Goal: Information Seeking & Learning: Find specific fact

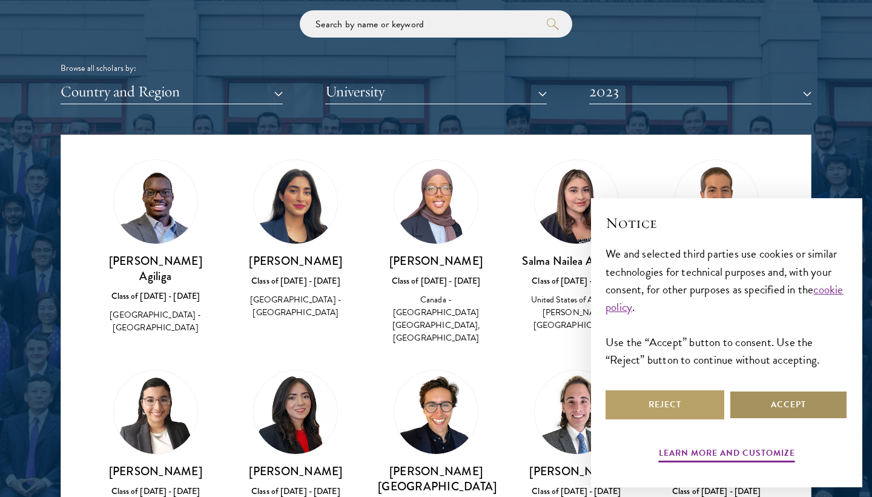
click at [776, 399] on button "Accept" at bounding box center [788, 404] width 119 height 29
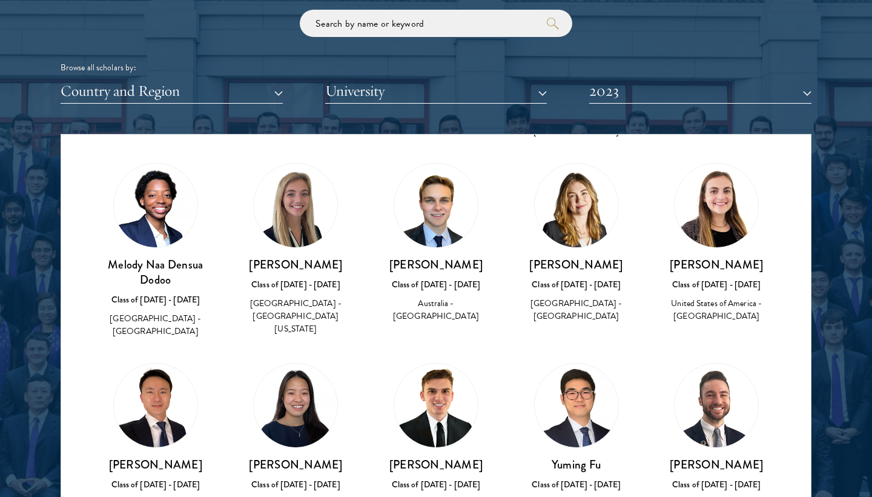
scroll to position [1027, 0]
click at [299, 206] on img at bounding box center [296, 206] width 84 height 84
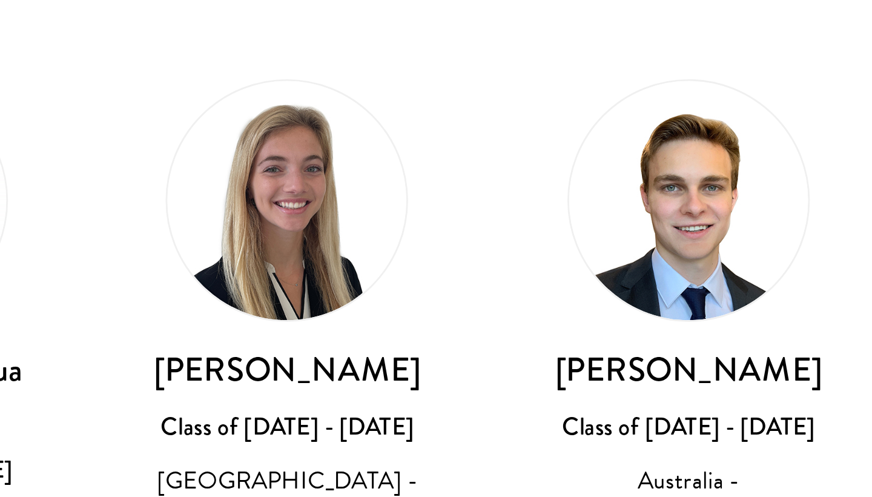
scroll to position [1552, 0]
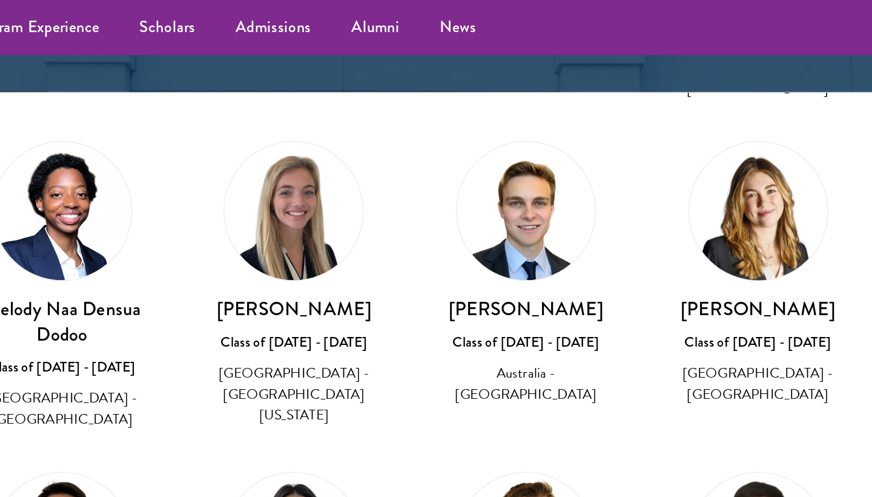
click at [238, 179] on h3 "[PERSON_NAME]" at bounding box center [296, 186] width 116 height 15
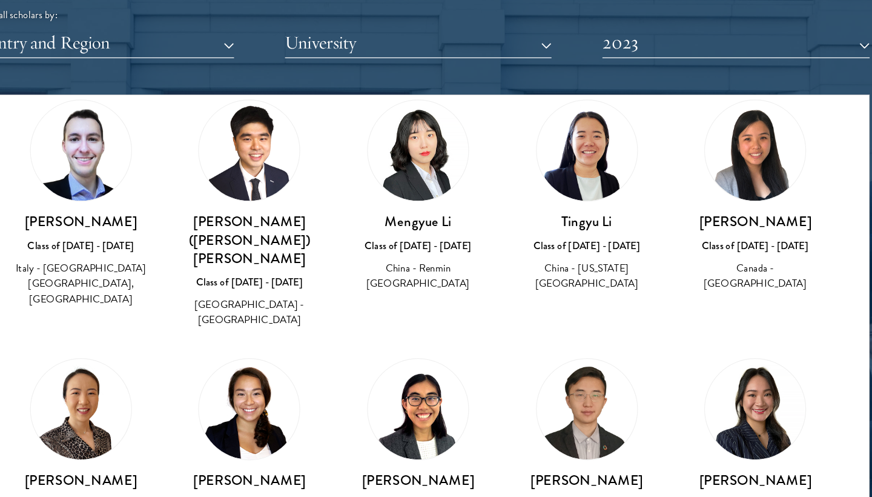
scroll to position [2433, 0]
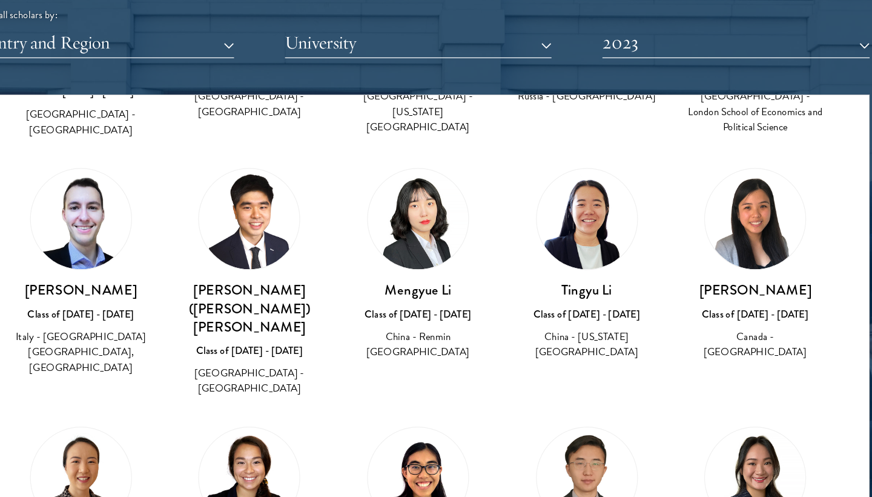
click at [589, 41] on button "2023" at bounding box center [700, 38] width 222 height 25
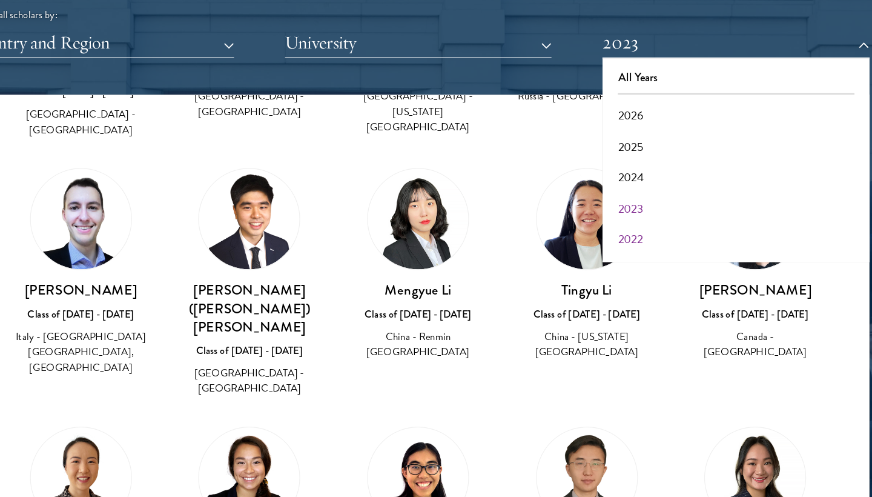
click at [593, 189] on button "2022" at bounding box center [700, 201] width 215 height 25
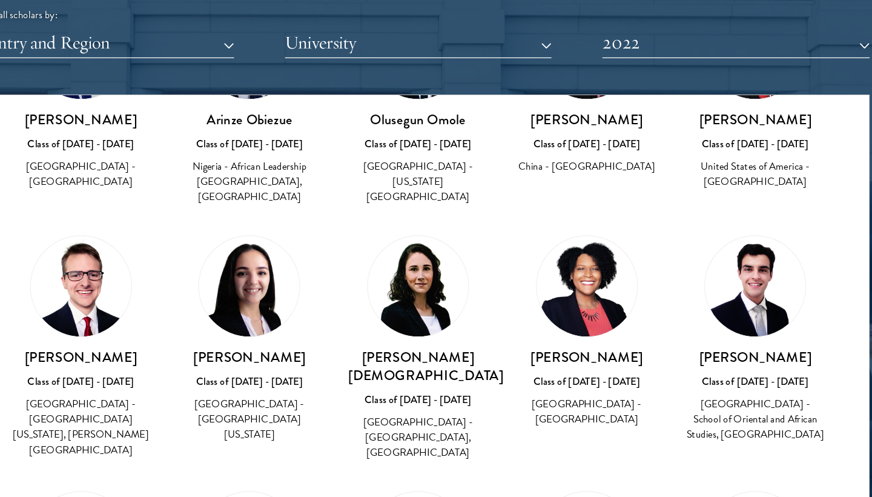
scroll to position [4040, 0]
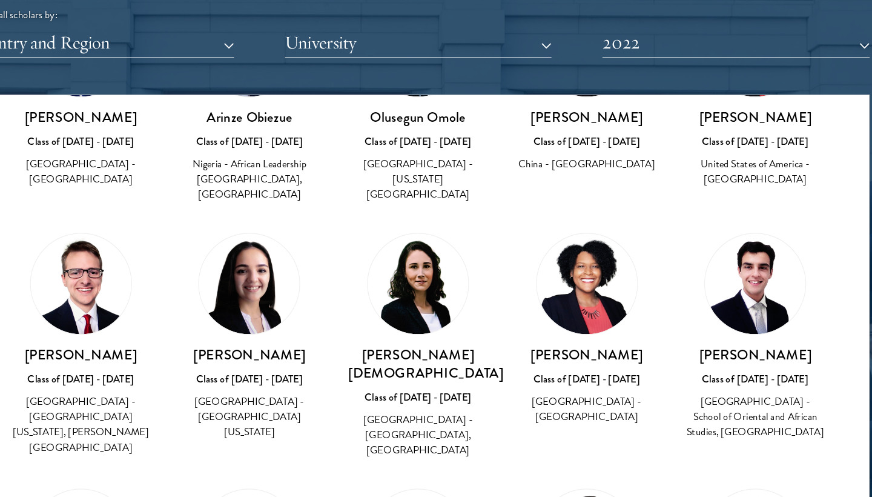
click at [379, 345] on div "[GEOGRAPHIC_DATA] - [GEOGRAPHIC_DATA], [GEOGRAPHIC_DATA]" at bounding box center [436, 364] width 116 height 38
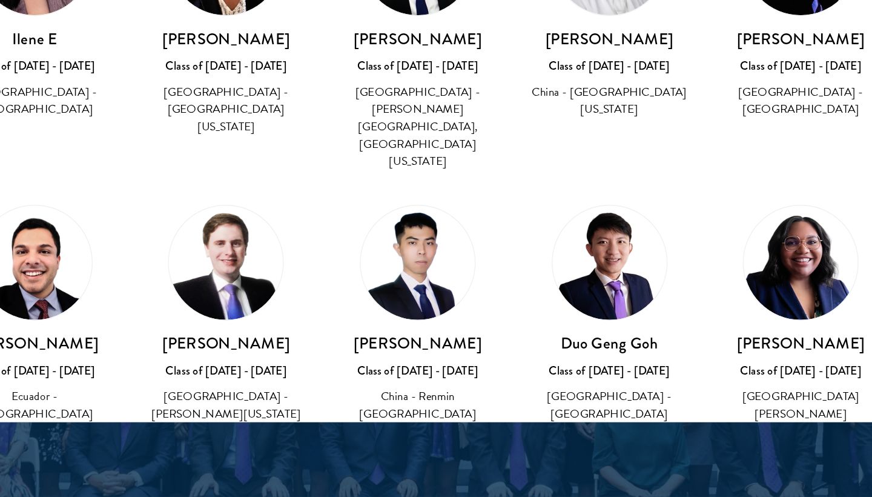
scroll to position [1530, 0]
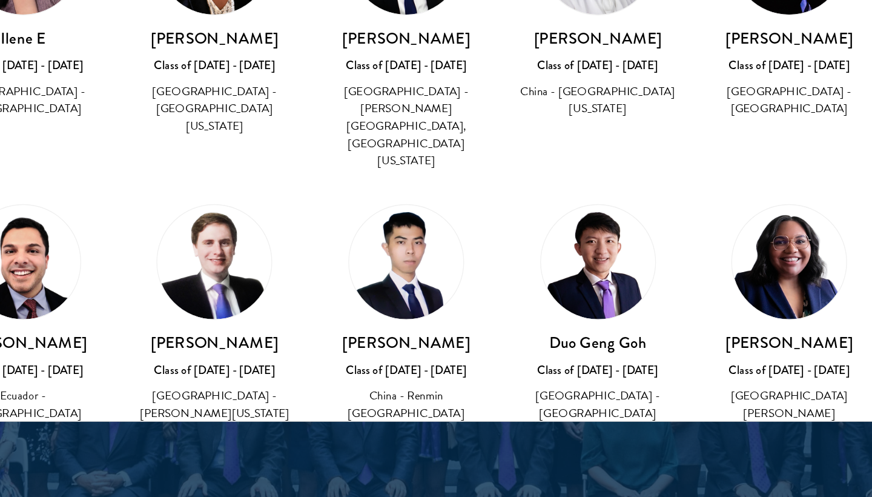
click at [394, 283] on img at bounding box center [436, 325] width 84 height 84
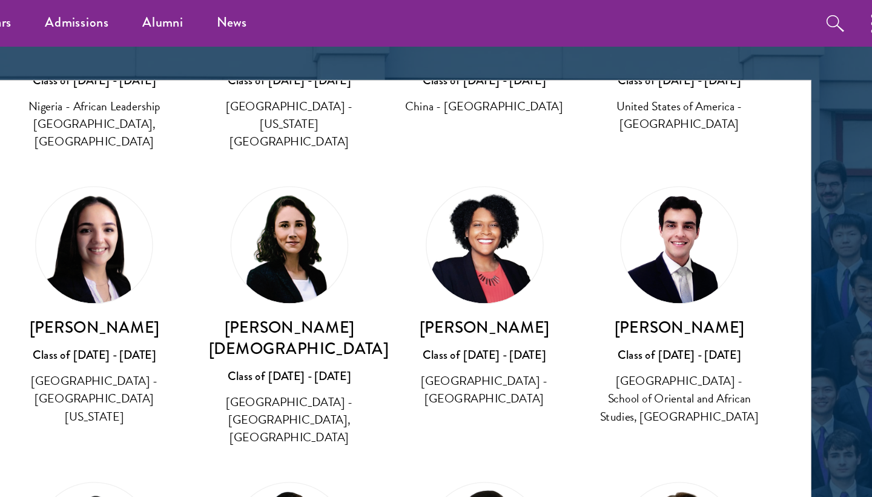
scroll to position [1525, 0]
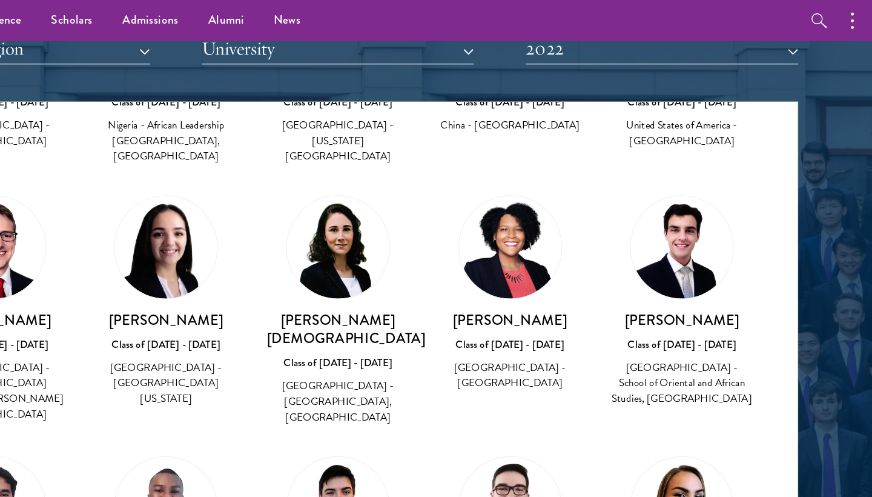
drag, startPoint x: 526, startPoint y: 266, endPoint x: 591, endPoint y: 268, distance: 64.8
click at [658, 466] on h3 "[PERSON_NAME]" at bounding box center [716, 473] width 116 height 15
copy h3 "[PERSON_NAME]"
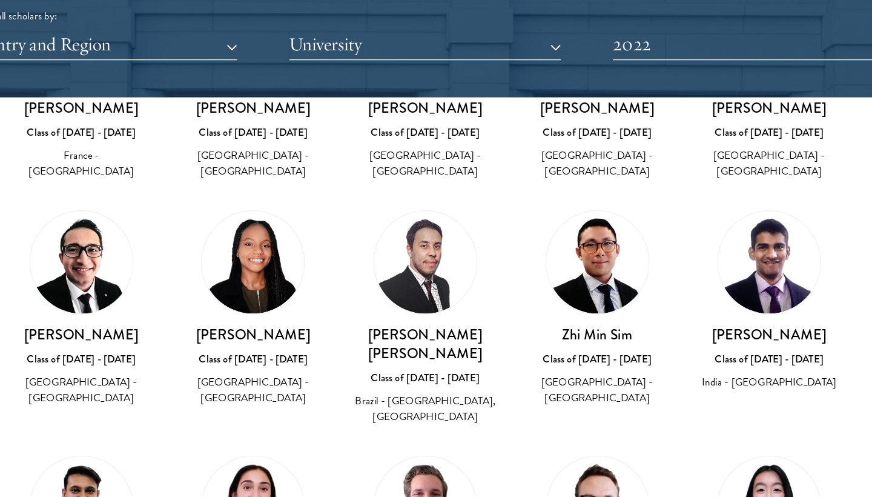
scroll to position [4672, 0]
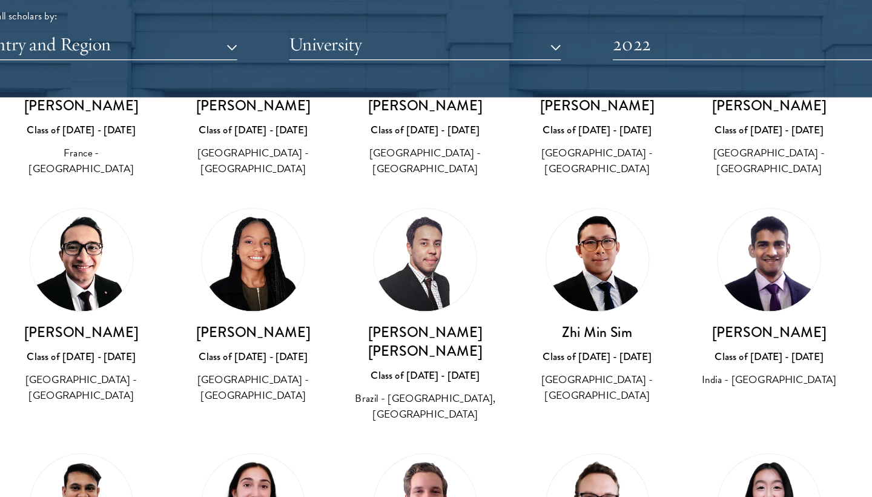
drag, startPoint x: 173, startPoint y: 248, endPoint x: 257, endPoint y: 249, distance: 83.6
click at [257, 467] on h3 "[PERSON_NAME]" at bounding box center [296, 474] width 116 height 15
copy h3 "[PERSON_NAME]"
